Goal: Task Accomplishment & Management: Complete application form

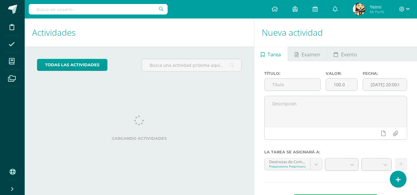
click at [403, 6] on div at bounding box center [403, 9] width 25 height 18
click at [408, 12] on span at bounding box center [404, 9] width 10 height 7
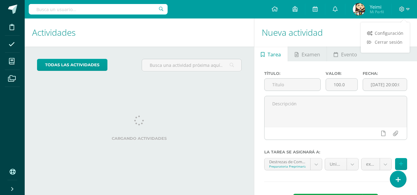
click at [390, 47] on div "Configuración Cerrar sesión" at bounding box center [384, 38] width 49 height 24
click at [390, 44] on span "Cerrar sesión" at bounding box center [388, 42] width 28 height 6
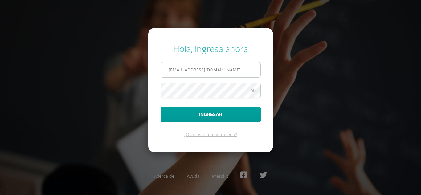
click at [234, 69] on input "yeimisantos607@gmail.com" at bounding box center [211, 69] width 100 height 15
type input "468@laestrella.edu.gt"
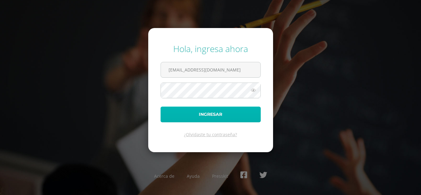
click at [179, 115] on button "Ingresar" at bounding box center [211, 115] width 100 height 16
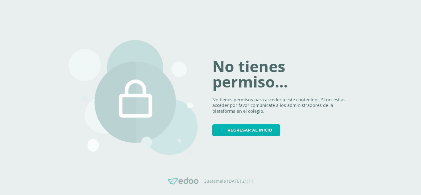
click at [236, 127] on span "Regresar al inicio" at bounding box center [250, 130] width 45 height 11
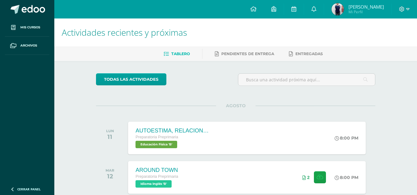
click at [411, 11] on div at bounding box center [403, 9] width 25 height 18
click at [407, 9] on icon at bounding box center [407, 9] width 3 height 6
click at [394, 42] on span "Cerrar sesión" at bounding box center [388, 42] width 28 height 6
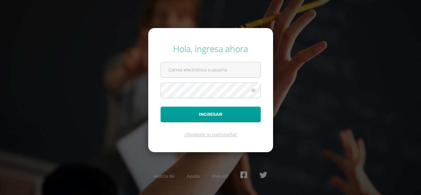
type input "[EMAIL_ADDRESS][DOMAIN_NAME]"
click at [256, 91] on icon at bounding box center [253, 90] width 8 height 7
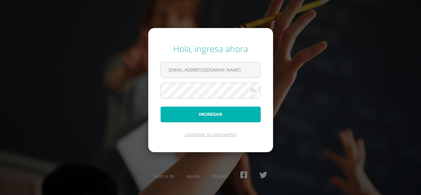
click at [215, 114] on button "Ingresar" at bounding box center [211, 115] width 100 height 16
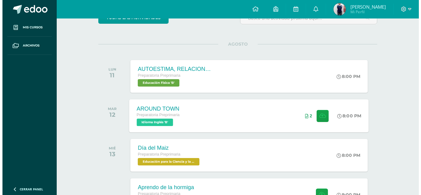
scroll to position [92, 0]
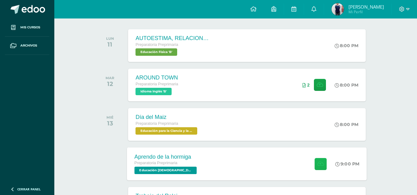
click at [321, 164] on icon at bounding box center [320, 163] width 6 height 5
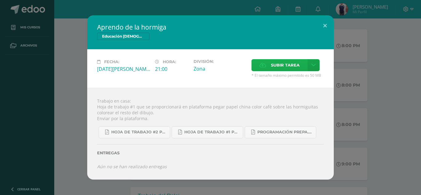
click at [269, 68] on label "Subir tarea" at bounding box center [280, 65] width 56 height 12
click at [0, 0] on input "Subir tarea" at bounding box center [0, 0] width 0 height 0
click at [267, 62] on label "Subir tarea" at bounding box center [280, 65] width 56 height 12
click at [0, 0] on input "Subir tarea" at bounding box center [0, 0] width 0 height 0
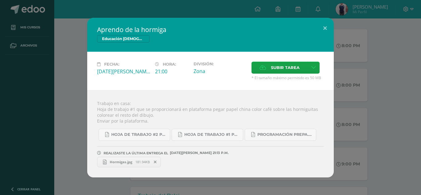
click at [129, 162] on span "Hormigas.jpg" at bounding box center [121, 162] width 29 height 5
click at [323, 27] on button at bounding box center [325, 28] width 18 height 21
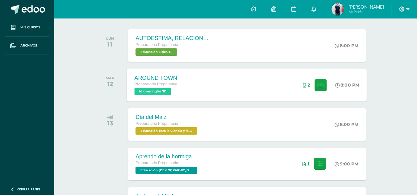
click at [305, 83] on icon at bounding box center [304, 85] width 3 height 4
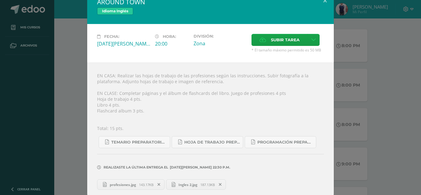
scroll to position [15, 0]
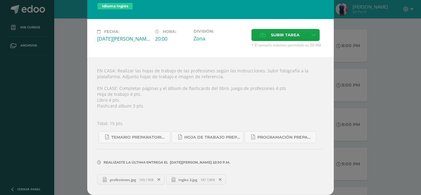
click at [127, 182] on link "profesiones.jpg 143.17KB" at bounding box center [131, 180] width 68 height 10
click at [186, 178] on span "Ingles 2.jpg" at bounding box center [187, 180] width 25 height 5
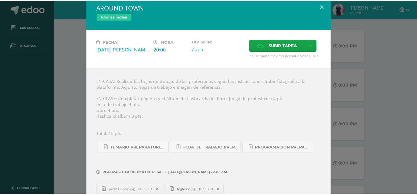
scroll to position [0, 0]
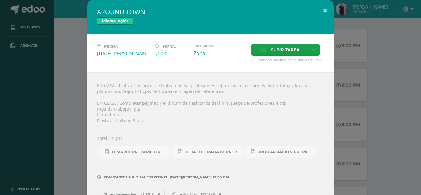
click at [323, 10] on button at bounding box center [325, 10] width 18 height 21
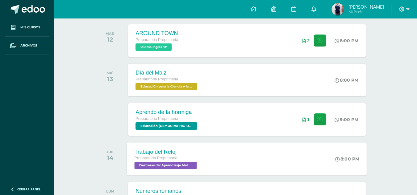
scroll to position [92, 0]
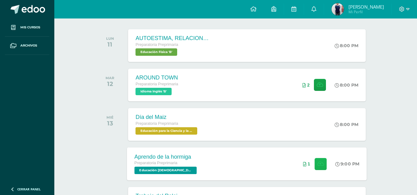
click at [322, 161] on icon at bounding box center [320, 163] width 6 height 5
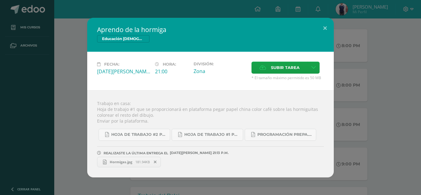
click at [138, 162] on span "181.94KB" at bounding box center [142, 162] width 14 height 5
click at [324, 28] on button at bounding box center [325, 28] width 18 height 21
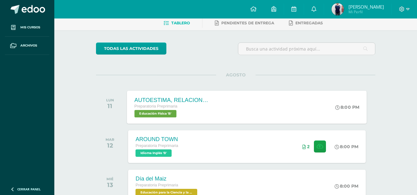
scroll to position [0, 0]
